Goal: Task Accomplishment & Management: Use online tool/utility

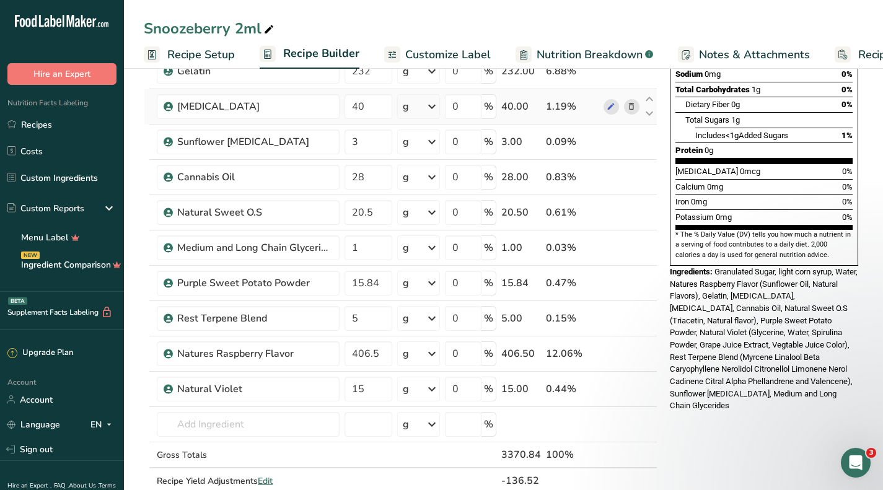
scroll to position [52, 0]
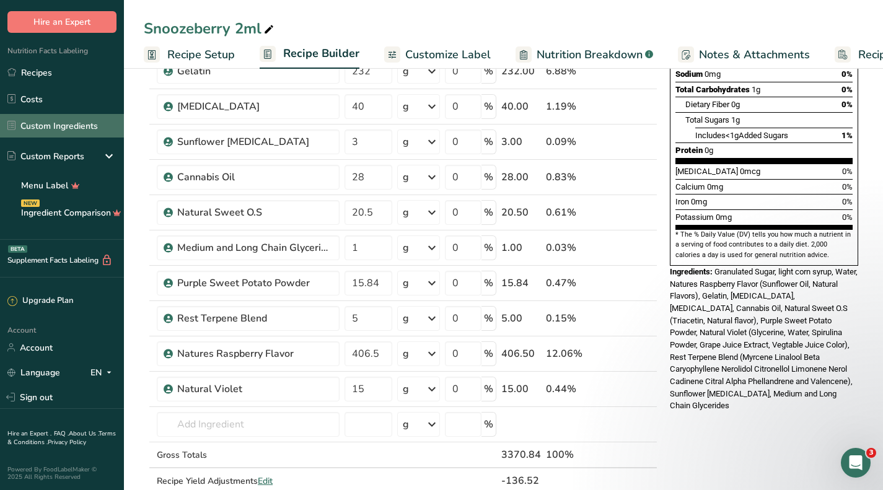
click at [58, 131] on link "Custom Ingredients" at bounding box center [62, 126] width 124 height 24
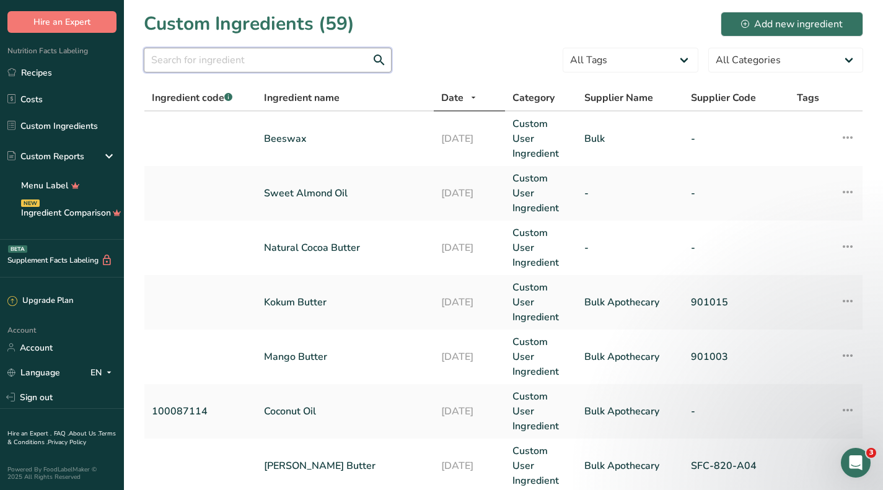
click at [281, 63] on input "text" at bounding box center [268, 60] width 248 height 25
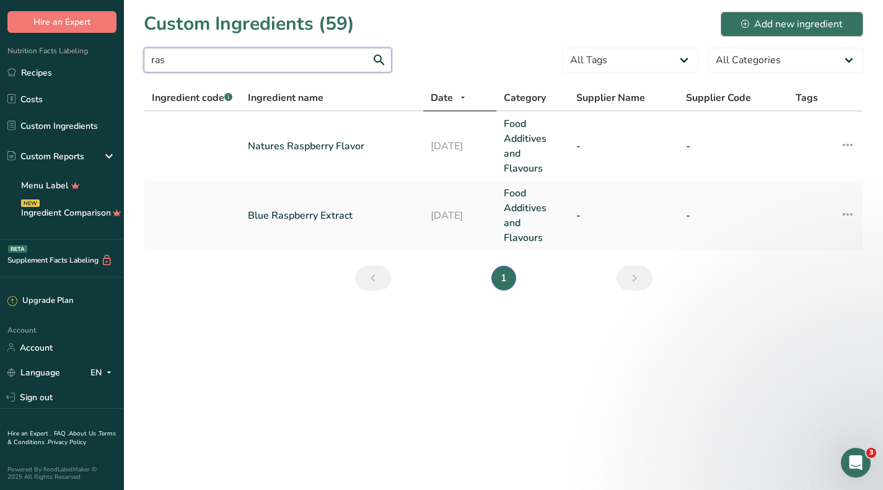
type input "ras"
click at [762, 26] on div "Add new ingredient" at bounding box center [792, 24] width 102 height 15
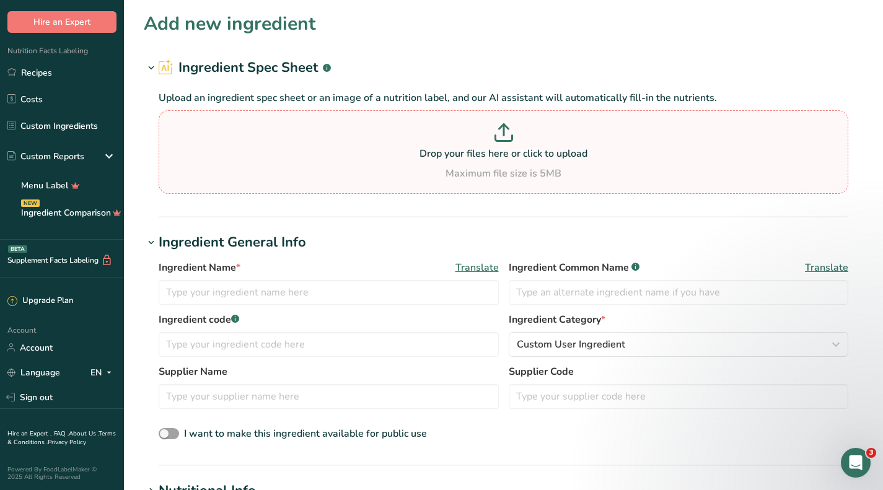
click at [513, 146] on p "Drop your files here or click to upload" at bounding box center [503, 153] width 683 height 15
click at [513, 146] on input "Drop your files here or click to upload Maximum file size is 5MB" at bounding box center [503, 152] width 689 height 84
type input "C:\fakepath\blue_raspberry_simplyflavor_msds.pdf"
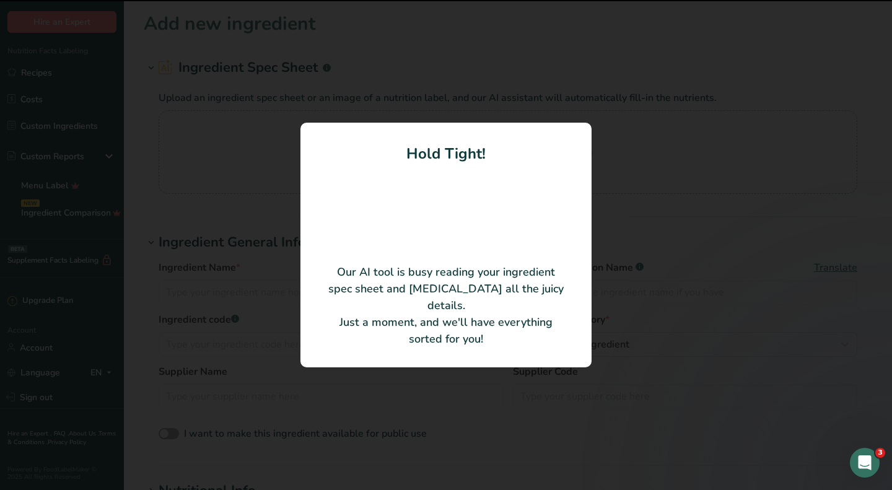
type input "BLUE RASPBERRY"
type input "SimplyFlavor"
type input "SF8752-162"
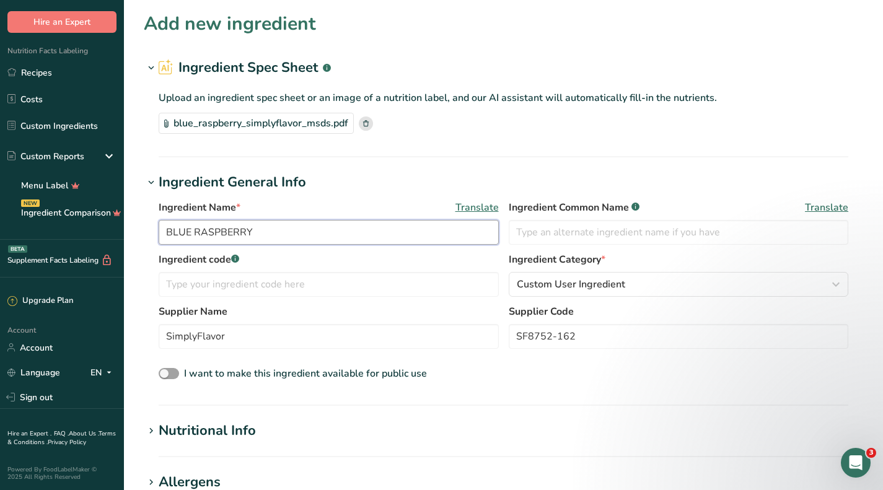
drag, startPoint x: 291, startPoint y: 227, endPoint x: 110, endPoint y: 237, distance: 181.7
click at [110, 237] on div ".a-20{fill:#fff;} Hire an Expert Nutrition Facts Labeling Recipes Costs Custom …" at bounding box center [441, 457] width 883 height 915
type input "Simply Flavor Blue Raspberry"
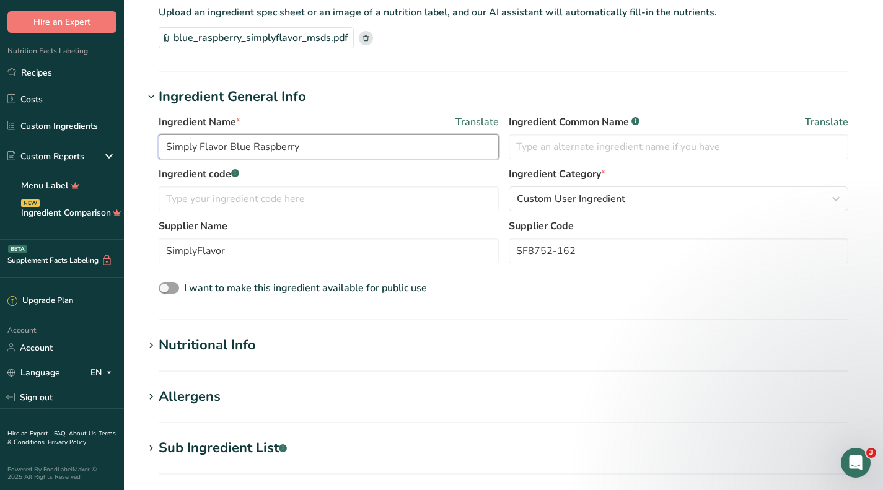
scroll to position [124, 0]
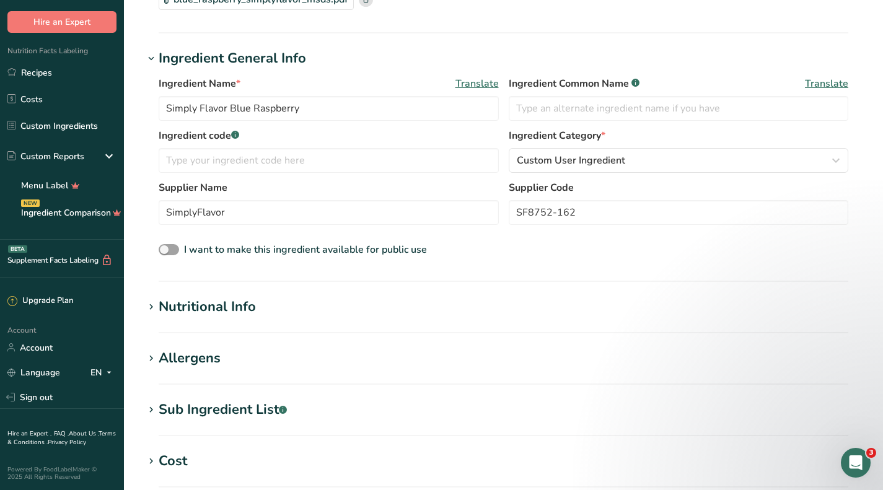
click at [194, 319] on section "Nutritional Info Serving Size .a-a{fill:#347362;}.b-a{fill:#fff;} Add ingredien…" at bounding box center [503, 315] width 719 height 37
click at [199, 307] on div "Nutritional Info" at bounding box center [207, 307] width 97 height 20
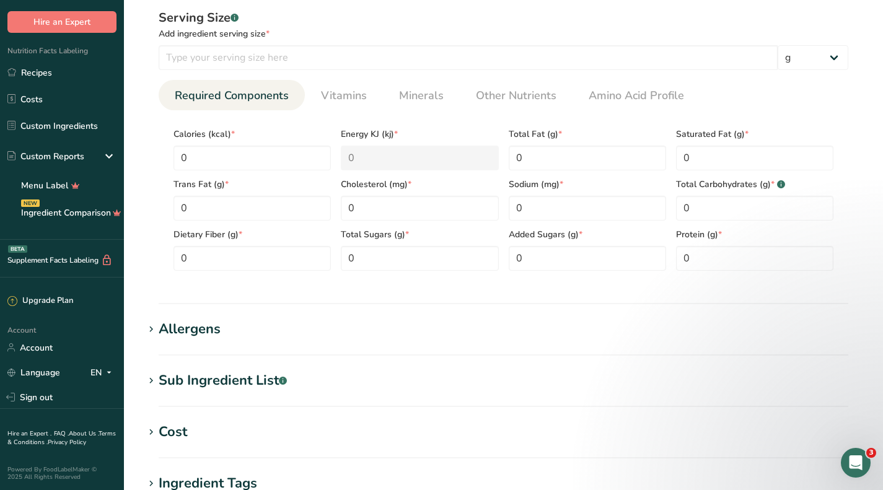
scroll to position [372, 0]
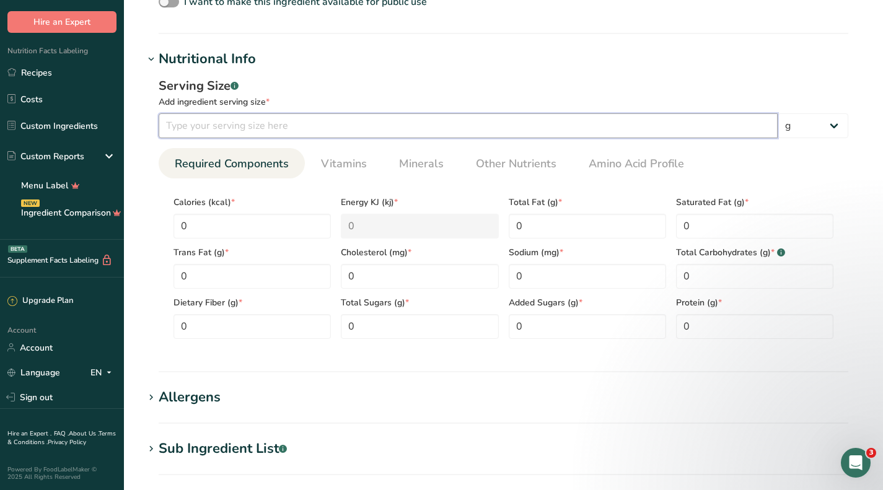
click at [236, 126] on input "number" at bounding box center [468, 125] width 619 height 25
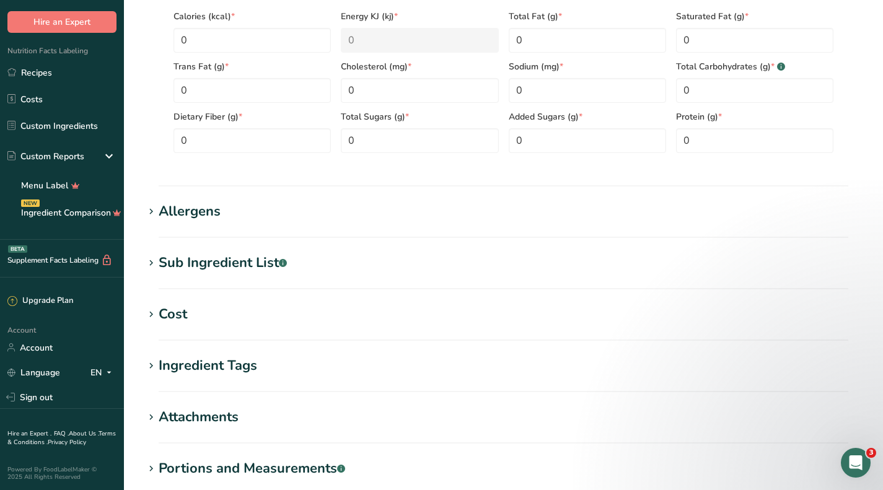
scroll to position [712, 0]
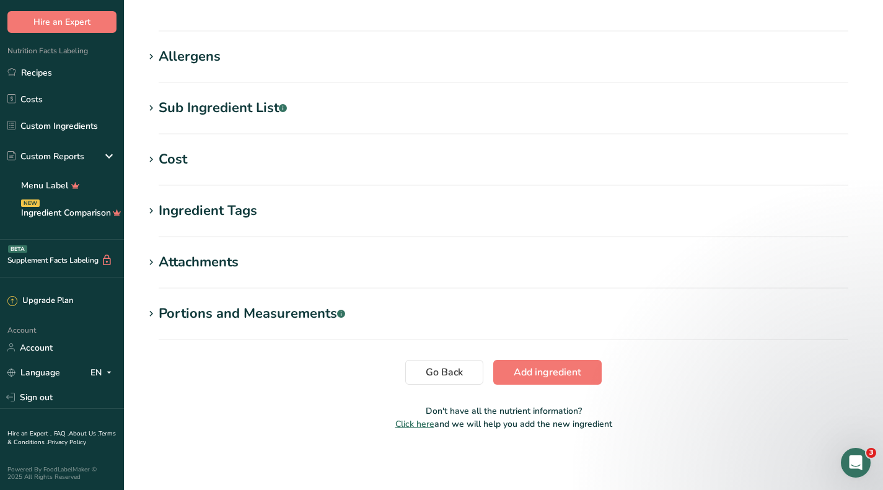
type input "1"
click at [164, 158] on div "Cost" at bounding box center [173, 159] width 28 height 20
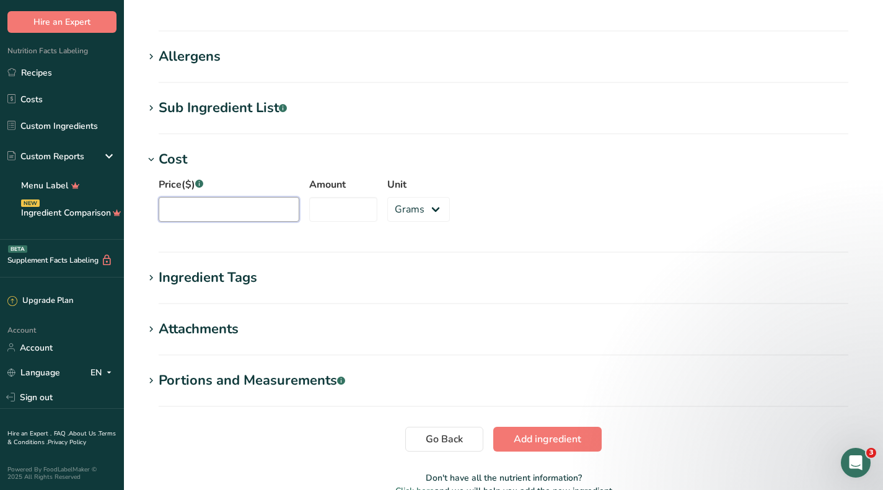
click at [229, 199] on input "Price($) .a-a{fill:#347362;}.b-a{fill:#fff;}" at bounding box center [229, 209] width 141 height 25
click at [313, 204] on input "Amount" at bounding box center [343, 209] width 68 height 25
type input "3482"
click at [191, 214] on input "Price($) .a-a{fill:#347362;}.b-a{fill:#fff;}" at bounding box center [229, 209] width 141 height 25
click at [166, 204] on input "32.13" at bounding box center [229, 209] width 141 height 25
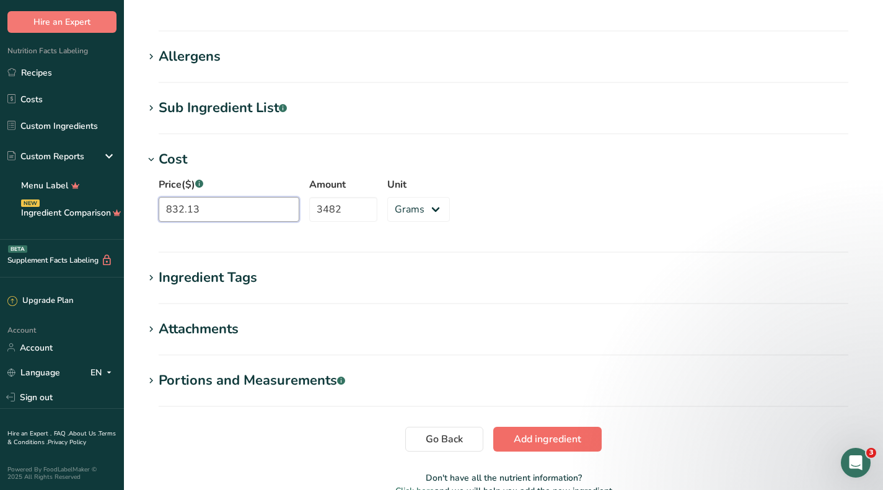
type input "832.13"
click at [556, 438] on span "Add ingredient" at bounding box center [547, 439] width 68 height 15
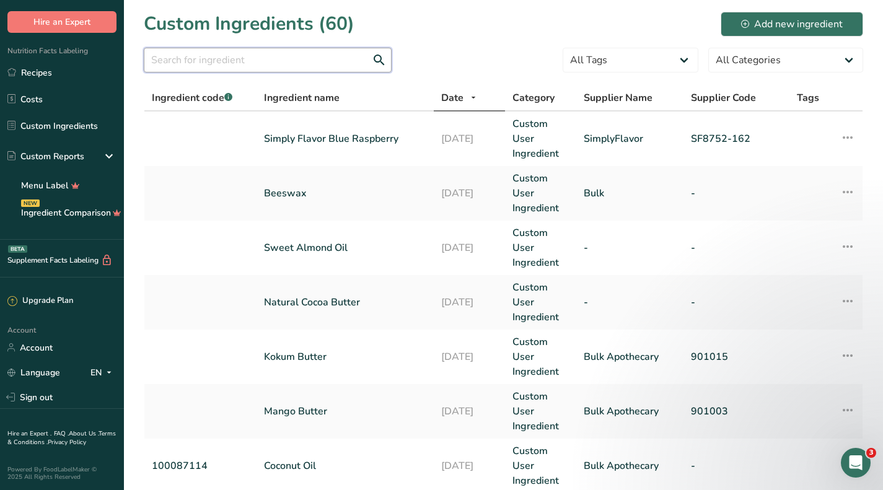
click at [266, 69] on input "text" at bounding box center [268, 60] width 248 height 25
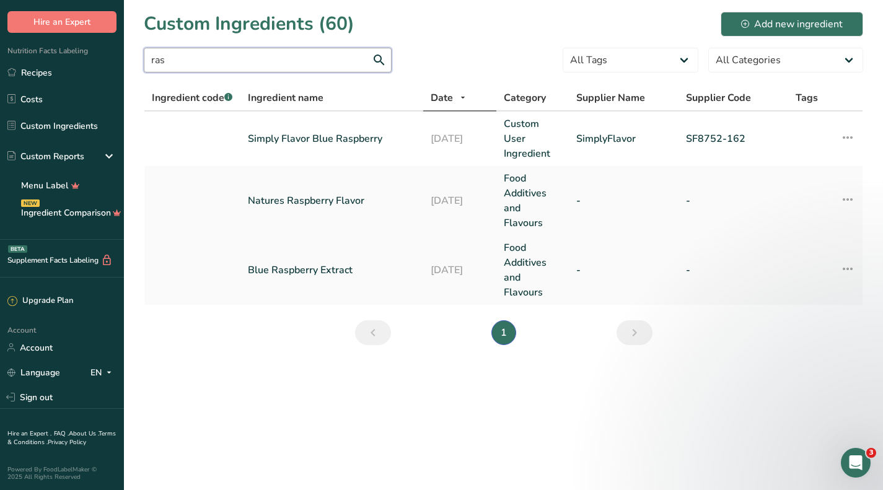
type input "ras"
click at [320, 264] on link "Blue Raspberry Extract" at bounding box center [332, 270] width 168 height 15
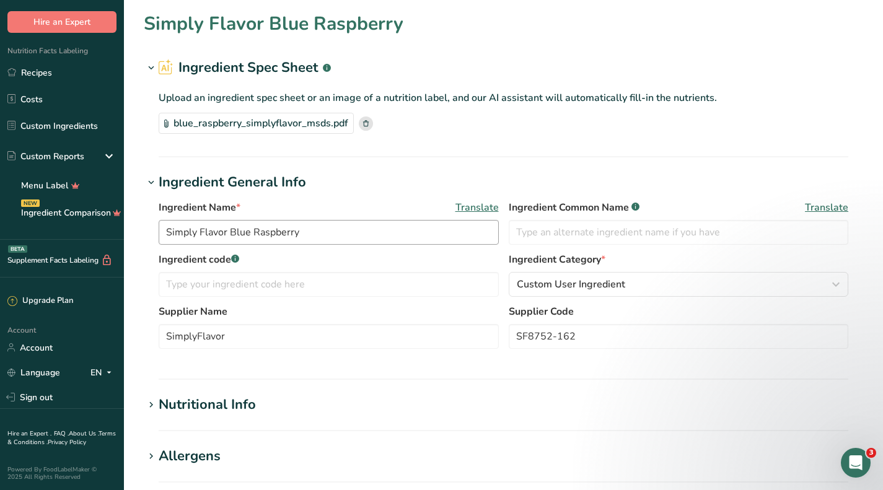
type input "Blue Raspberry Extract"
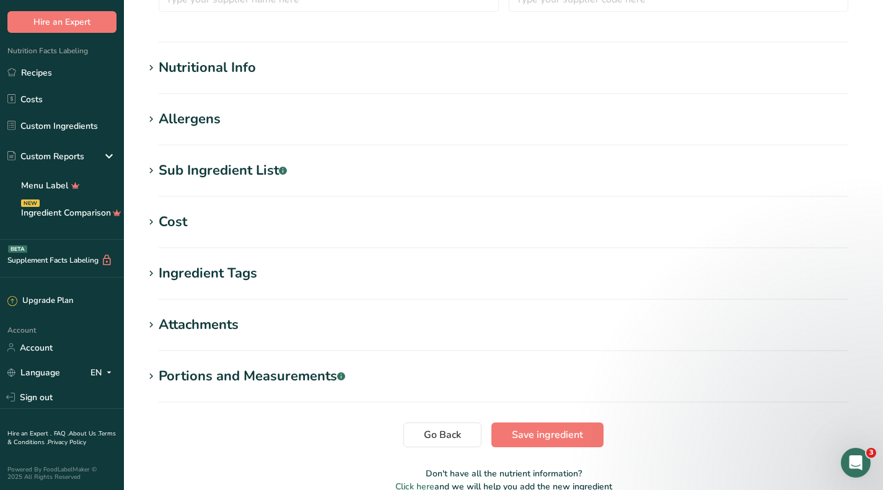
scroll to position [460, 0]
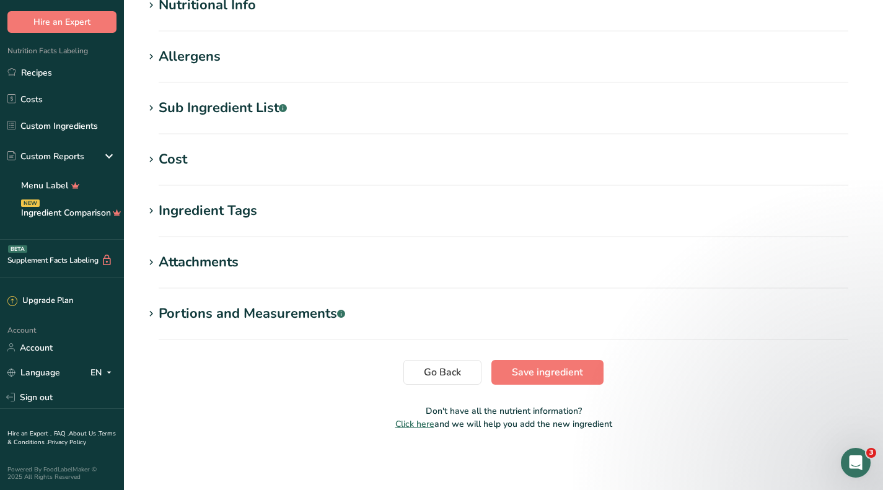
click at [194, 110] on div "Sub Ingredient List .a-a{fill:#347362;}.b-a{fill:#fff;}" at bounding box center [223, 108] width 128 height 20
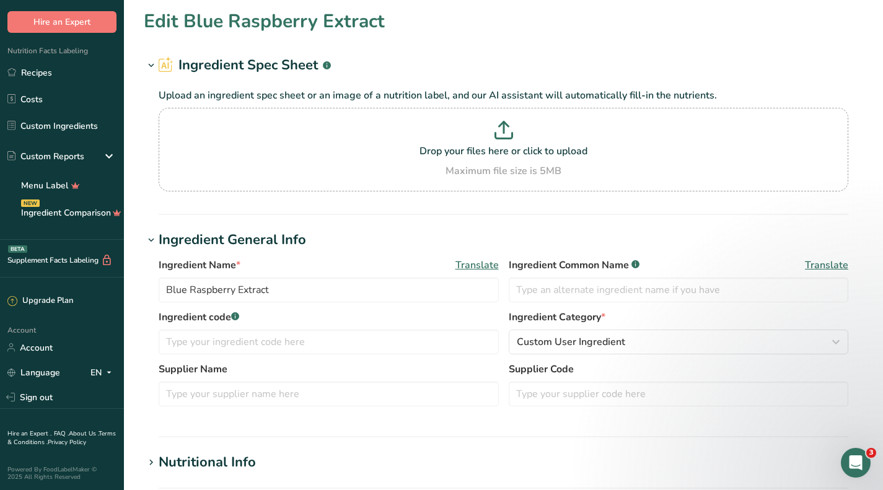
scroll to position [0, 0]
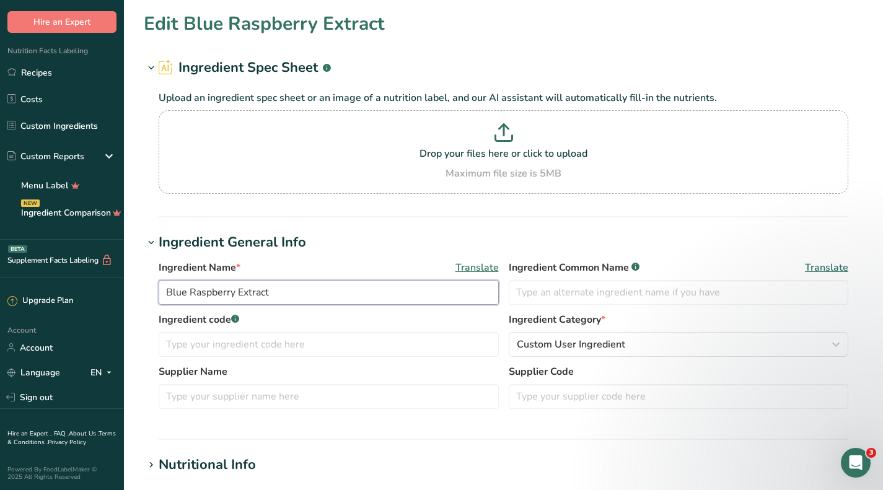
click at [170, 290] on input "Blue Raspberry Extract" at bounding box center [329, 292] width 340 height 25
click at [168, 290] on input "Blue Raspberry Extract" at bounding box center [329, 292] width 340 height 25
type input "Amoretti Blue Raspberry Extract"
click at [455, 225] on section "Edit Amoretti Blue Raspberry Extract Ingredient Spec Sheet .a-a{fill:#347362;}.…" at bounding box center [503, 499] width 759 height 999
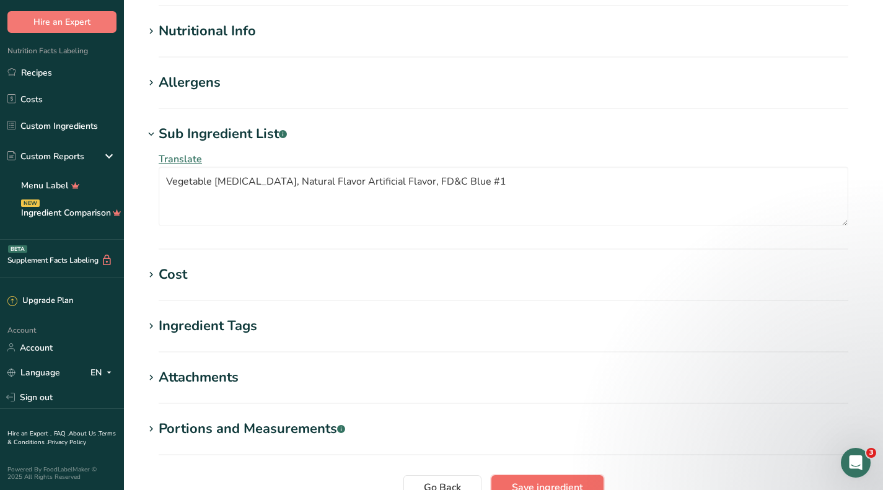
click at [579, 480] on span "Save ingredient" at bounding box center [547, 487] width 71 height 15
